Goal: Transaction & Acquisition: Purchase product/service

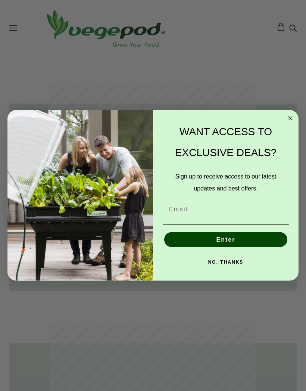
scroll to position [486, 0]
click at [291, 123] on circle "Close dialog" at bounding box center [291, 118] width 9 height 9
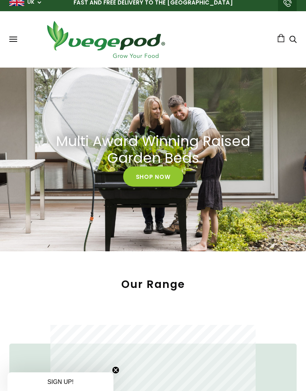
scroll to position [22, 0]
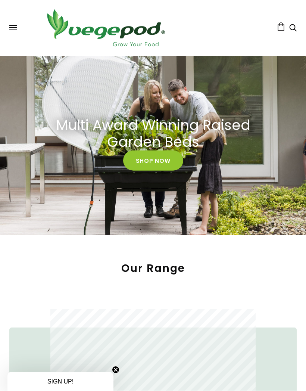
click at [158, 163] on link "Shop Now" at bounding box center [153, 161] width 60 height 20
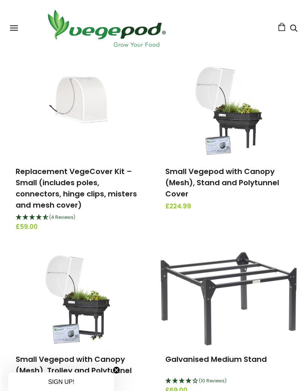
scroll to position [1653, 0]
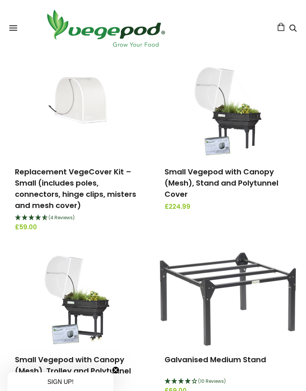
click at [231, 185] on link "Small Vegepod with Canopy (Mesh), Stand and Polytunnel Cover" at bounding box center [222, 183] width 114 height 33
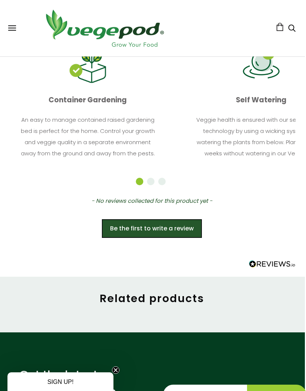
scroll to position [809, 0]
